Goal: Information Seeking & Learning: Learn about a topic

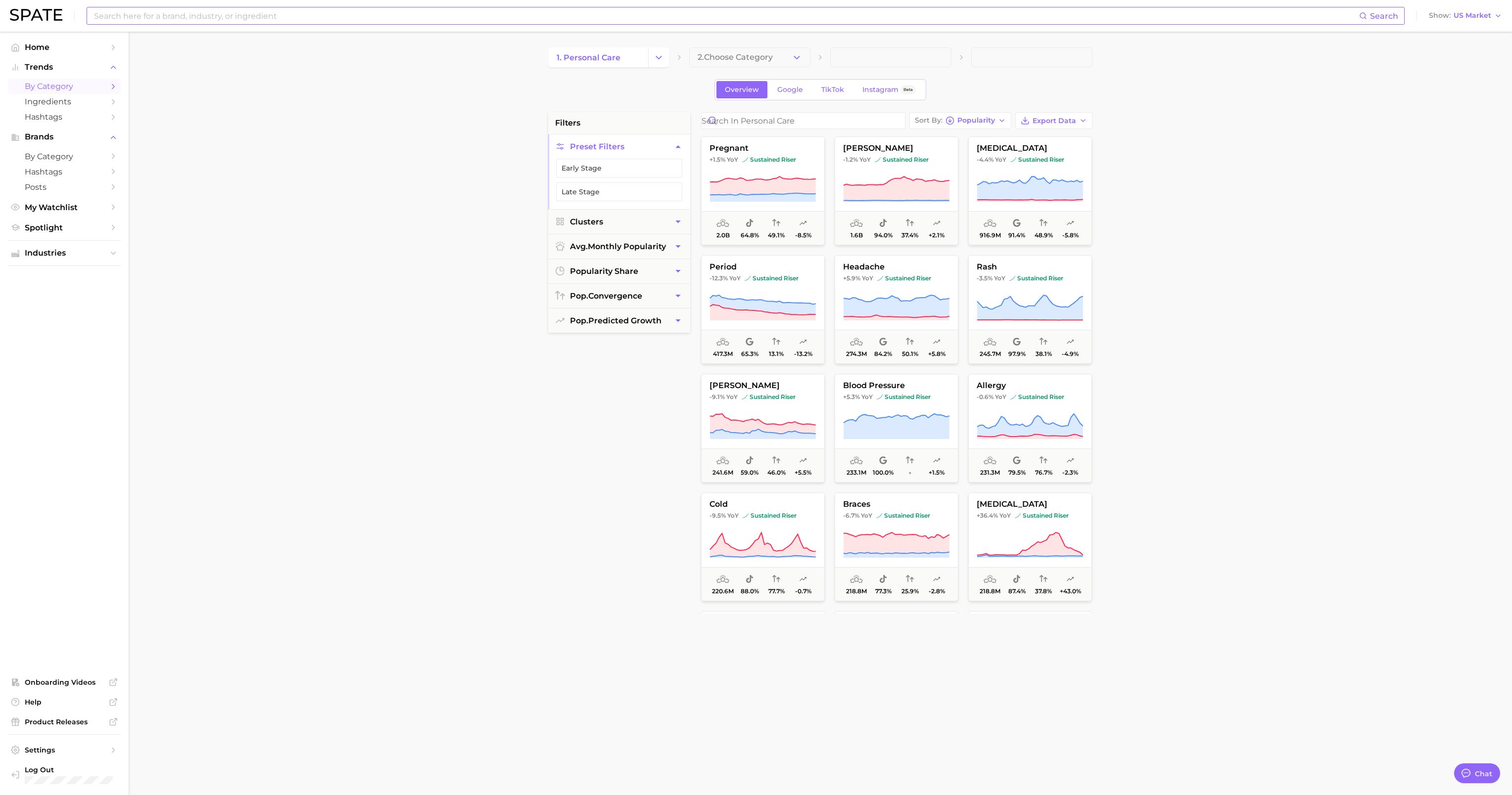
click at [497, 15] on input at bounding box center [726, 16] width 1266 height 17
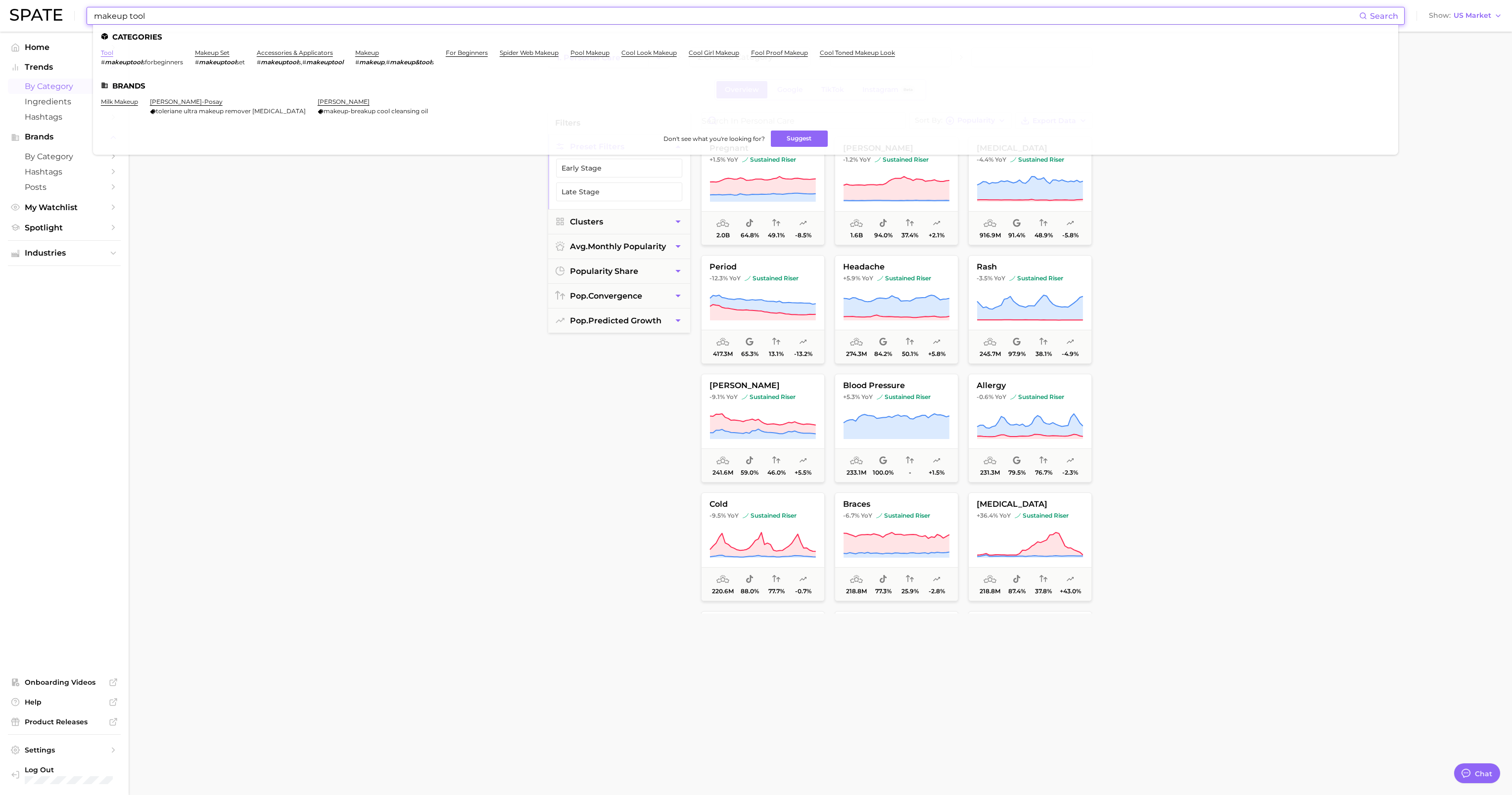
type input "makeup tool"
click at [107, 54] on link "tool" at bounding box center [107, 52] width 12 height 8
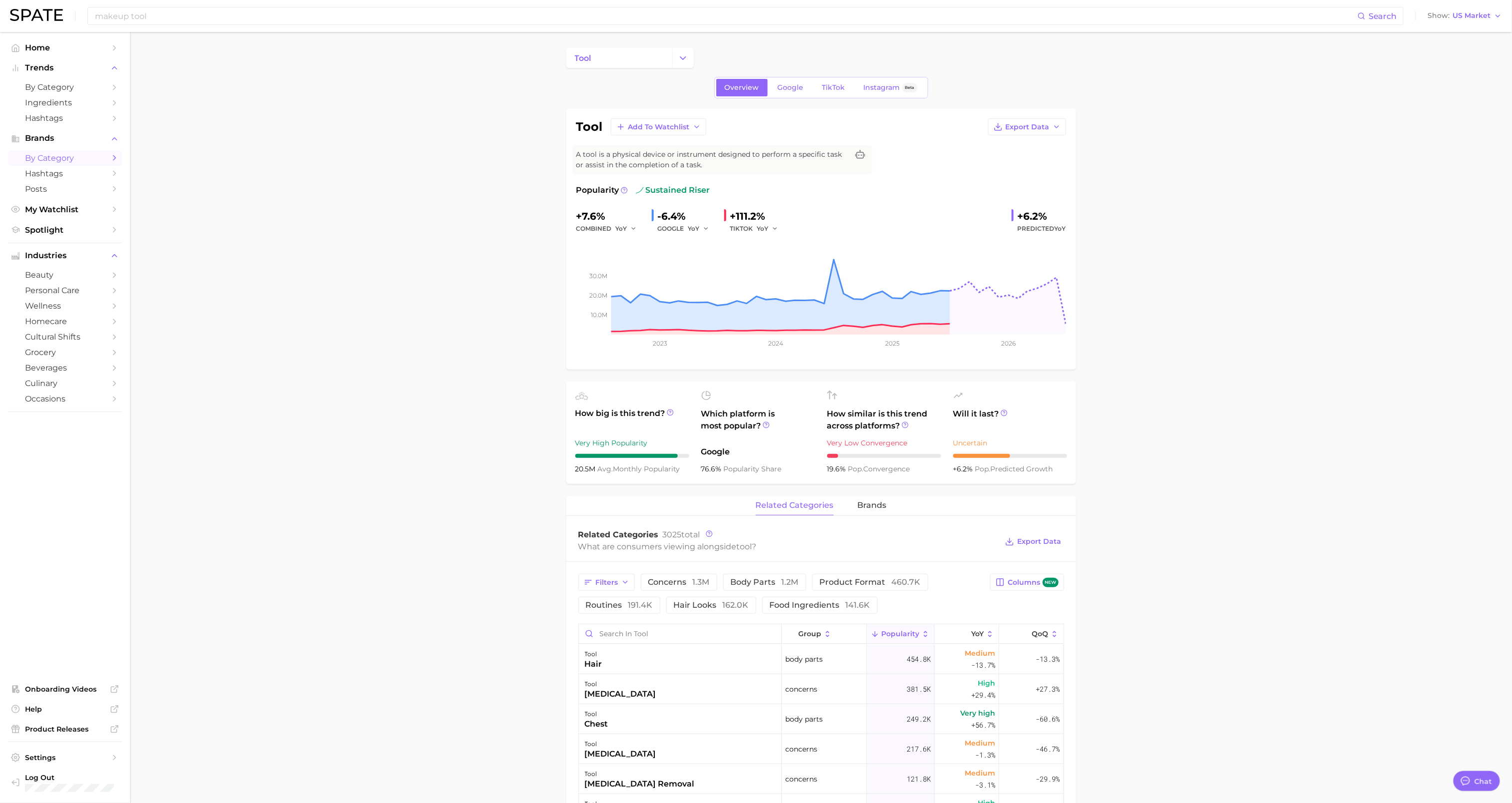
click at [76, 162] on span "by Category" at bounding box center [65, 158] width 80 height 10
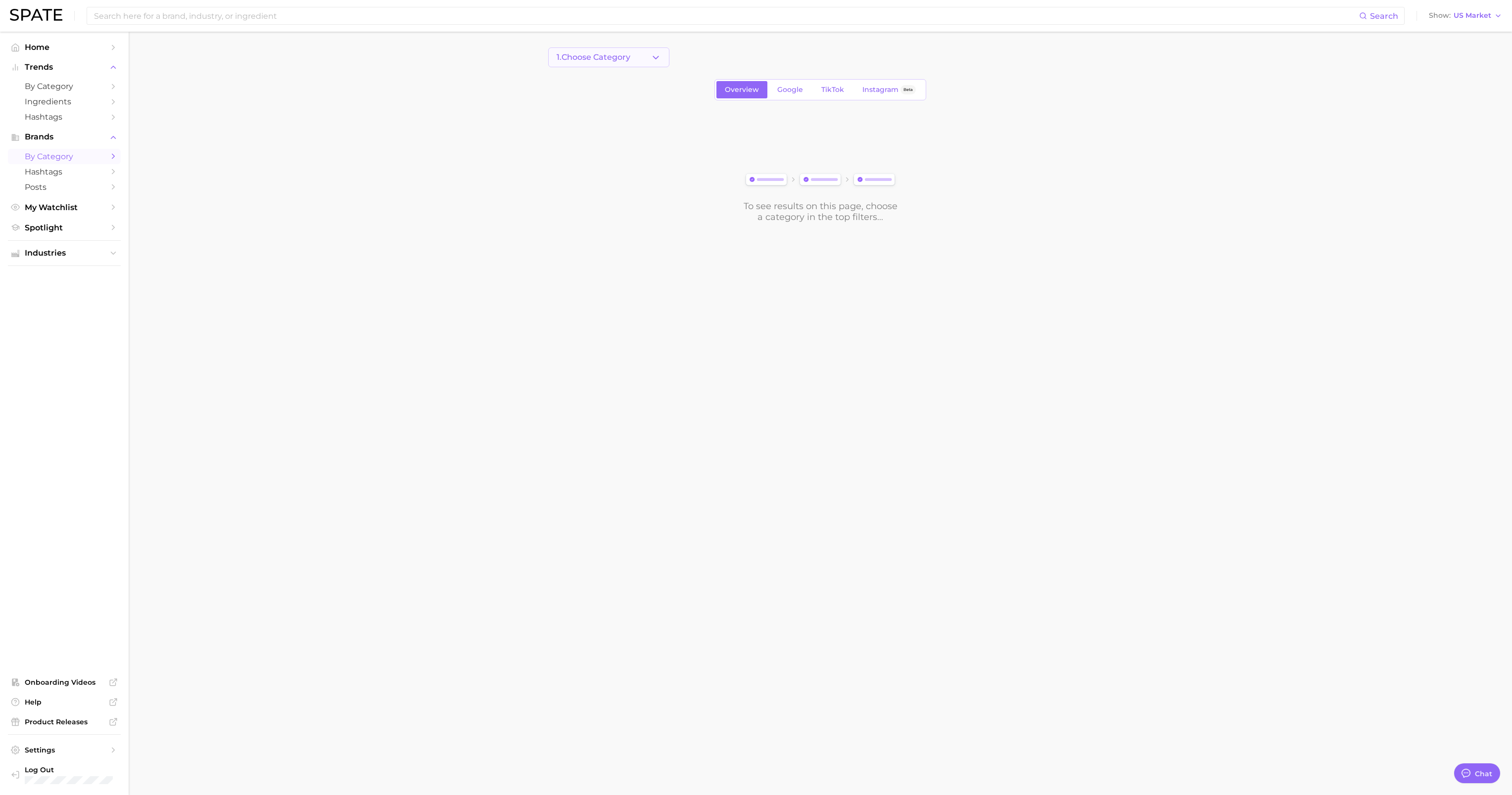
click at [597, 67] on button "1. Choose Category" at bounding box center [609, 58] width 121 height 20
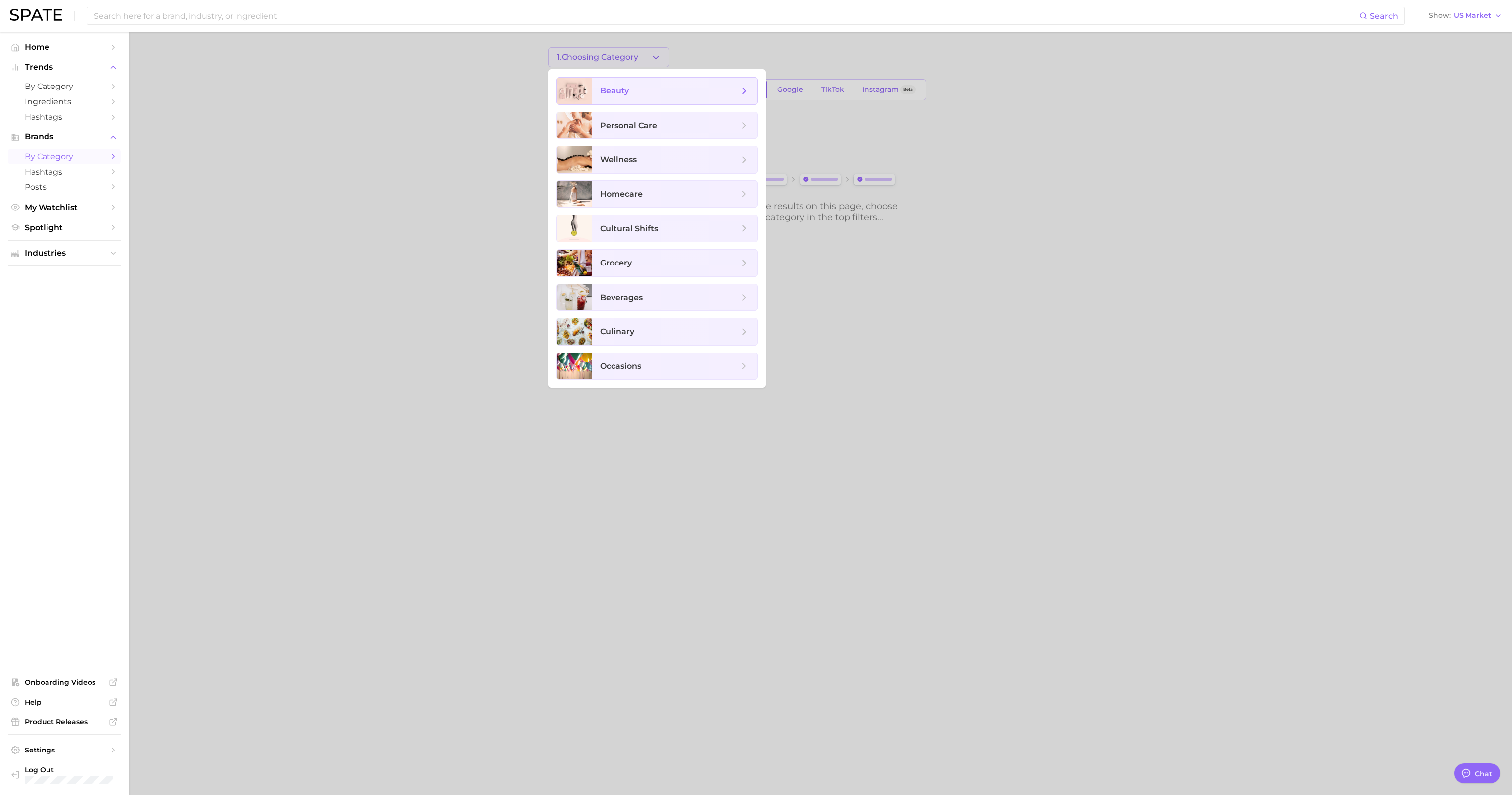
click at [650, 99] on span "beauty" at bounding box center [674, 91] width 166 height 26
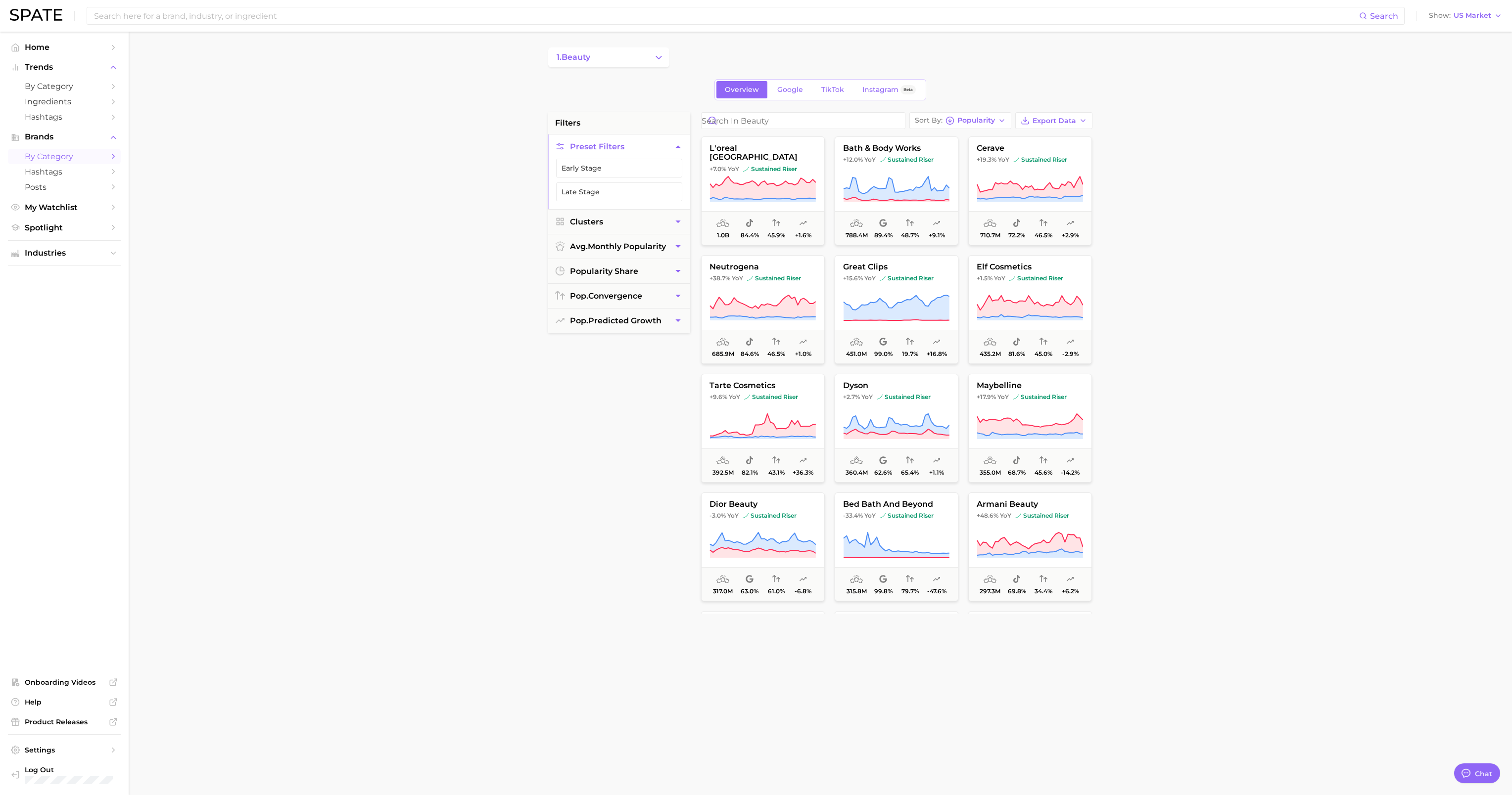
click at [1301, 252] on main "1. beauty Overview Google TikTok Instagram Beta filters Preset Filters Early St…" at bounding box center [820, 407] width 1383 height 750
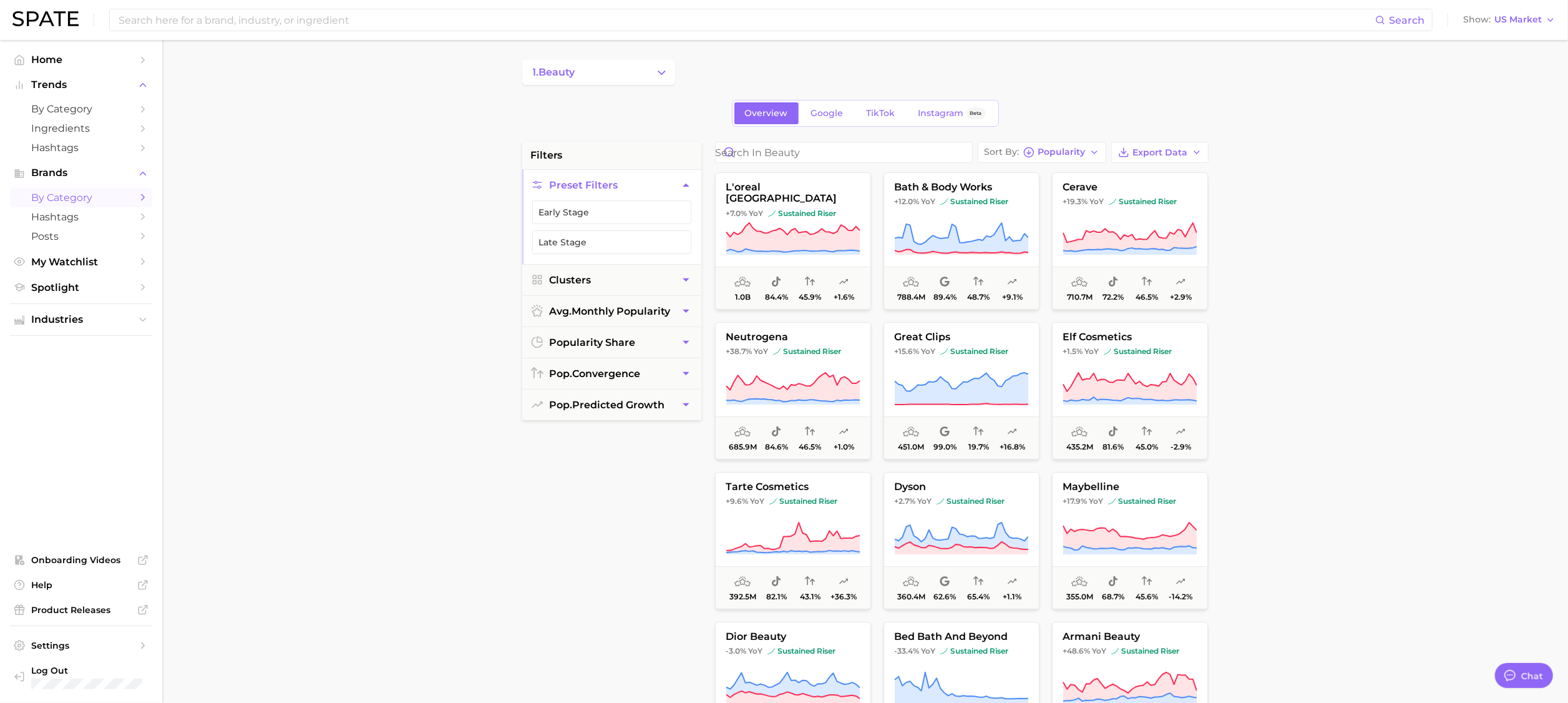
type textarea "x"
